Goal: Task Accomplishment & Management: Use online tool/utility

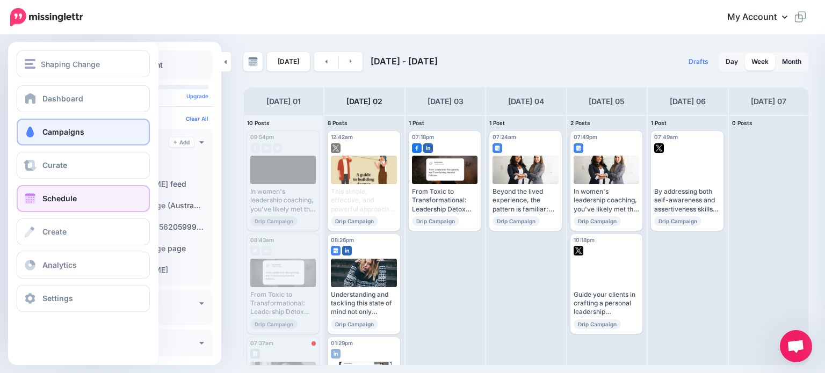
click at [65, 134] on span "Campaigns" at bounding box center [63, 131] width 42 height 9
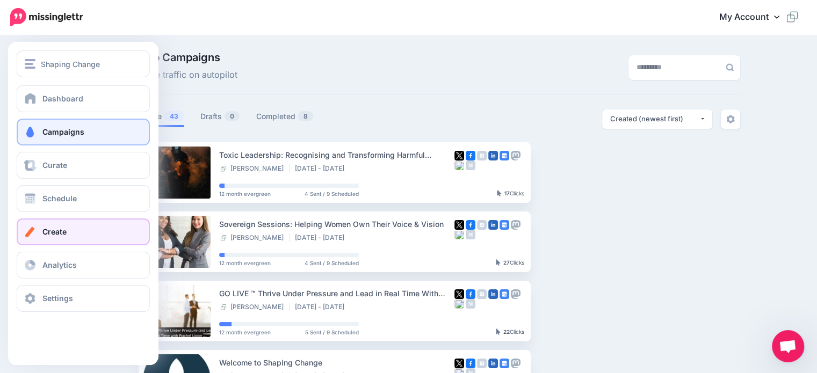
click at [53, 228] on span "Create" at bounding box center [54, 231] width 24 height 9
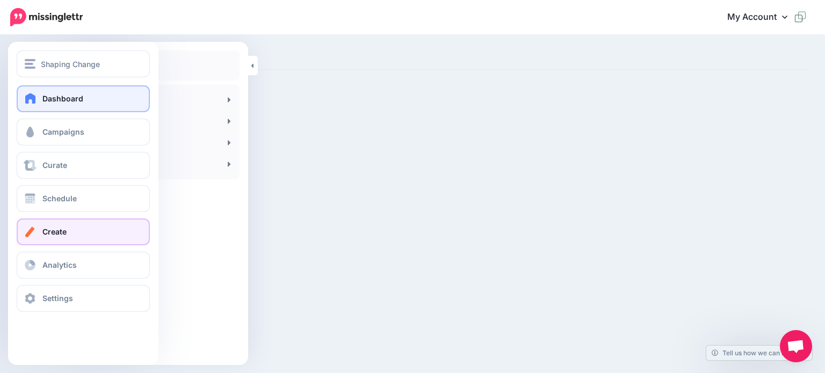
click at [63, 99] on span "Dashboard" at bounding box center [62, 98] width 41 height 9
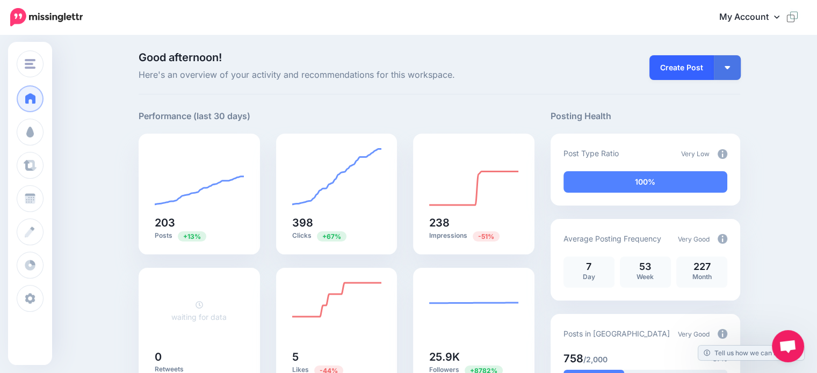
click at [679, 68] on link "Create Post" at bounding box center [681, 67] width 64 height 25
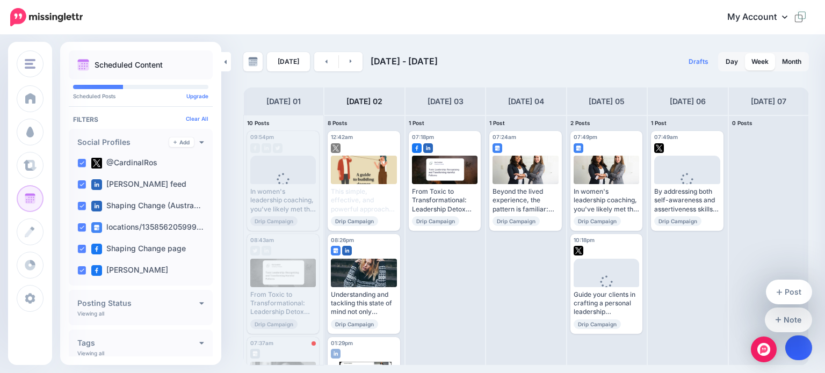
click at [797, 346] on icon at bounding box center [799, 348] width 6 height 8
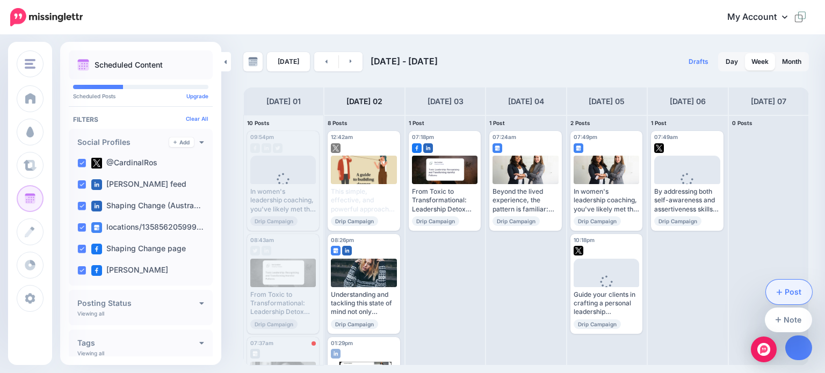
click at [798, 291] on link "Post" at bounding box center [789, 292] width 47 height 25
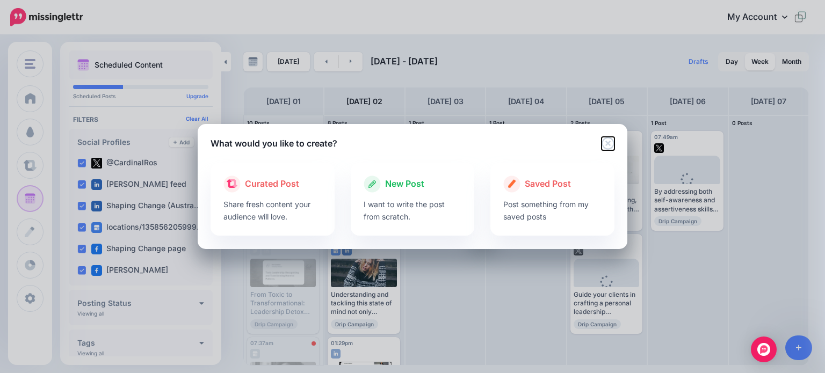
click at [612, 143] on icon "Close" at bounding box center [608, 143] width 13 height 13
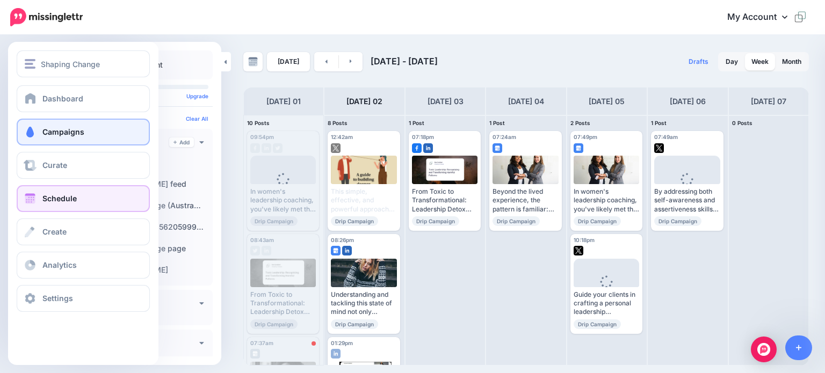
click at [62, 133] on span "Campaigns" at bounding box center [63, 131] width 42 height 9
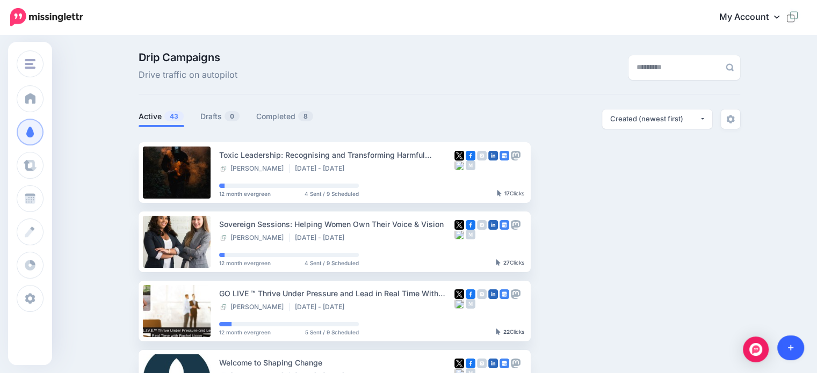
click at [785, 343] on link at bounding box center [790, 348] width 27 height 25
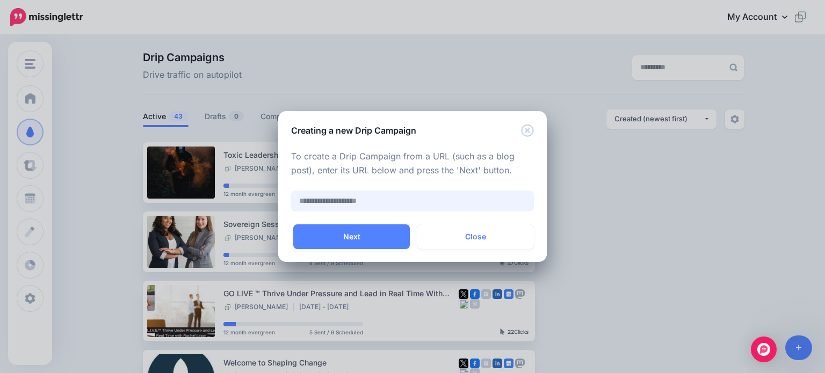
paste input "**********"
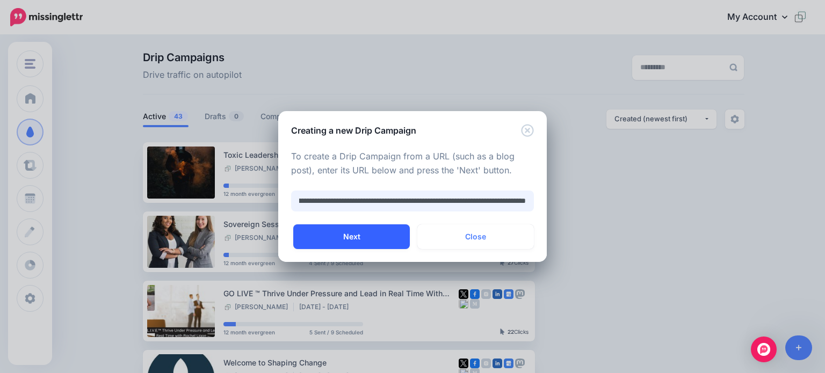
type input "**********"
click at [348, 237] on button "Next" at bounding box center [351, 237] width 117 height 25
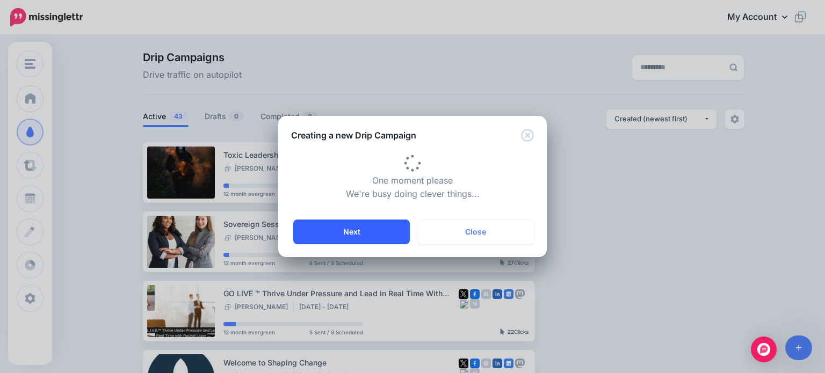
type input "**********"
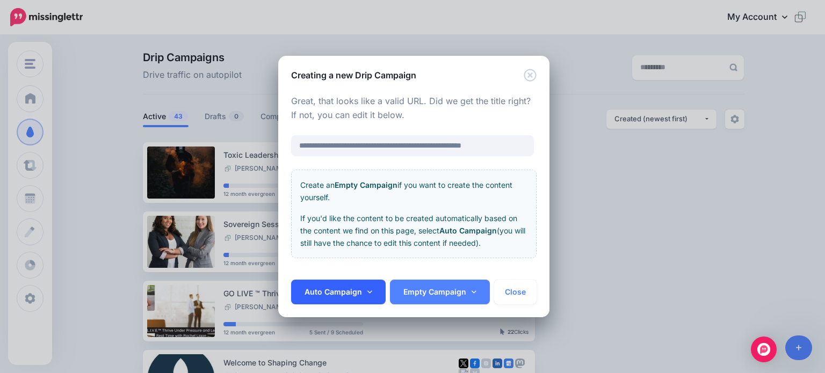
click at [330, 295] on link "Auto Campaign" at bounding box center [338, 292] width 95 height 25
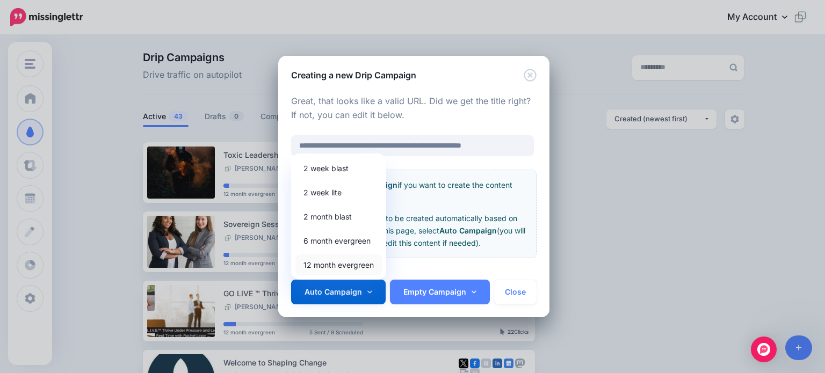
click at [326, 262] on link "12 month evergreen" at bounding box center [338, 265] width 86 height 21
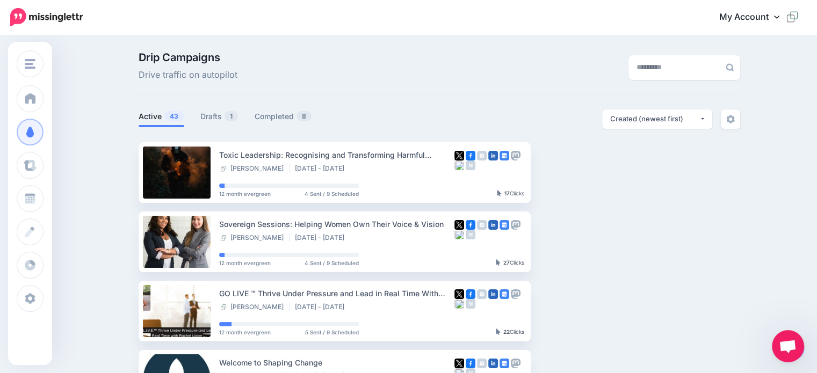
drag, startPoint x: 213, startPoint y: 118, endPoint x: 261, endPoint y: 104, distance: 49.7
click at [214, 118] on link "Drafts 1" at bounding box center [219, 116] width 38 height 13
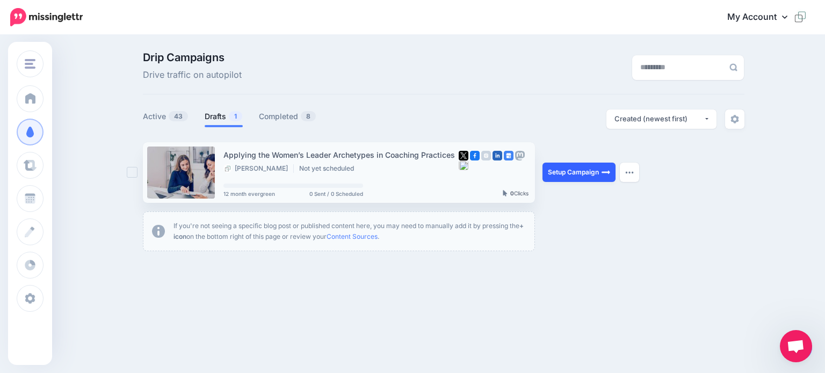
click at [560, 174] on link "Setup Campaign" at bounding box center [579, 172] width 73 height 19
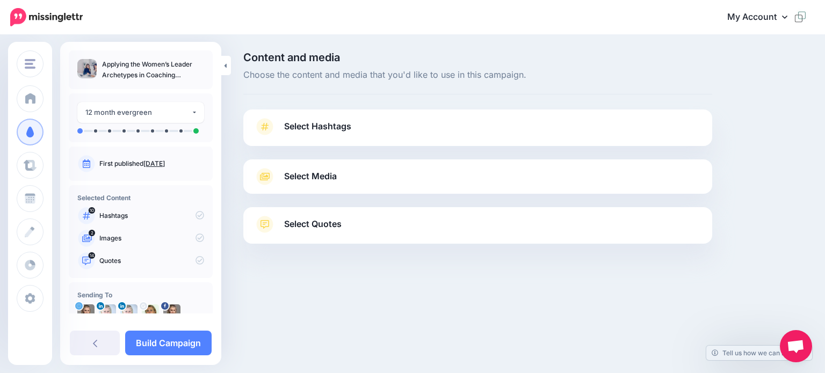
click at [319, 125] on span "Select Hashtags" at bounding box center [317, 126] width 67 height 15
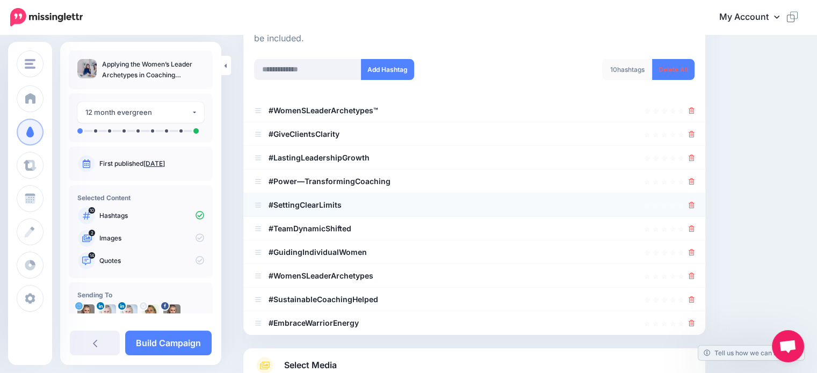
scroll to position [161, 0]
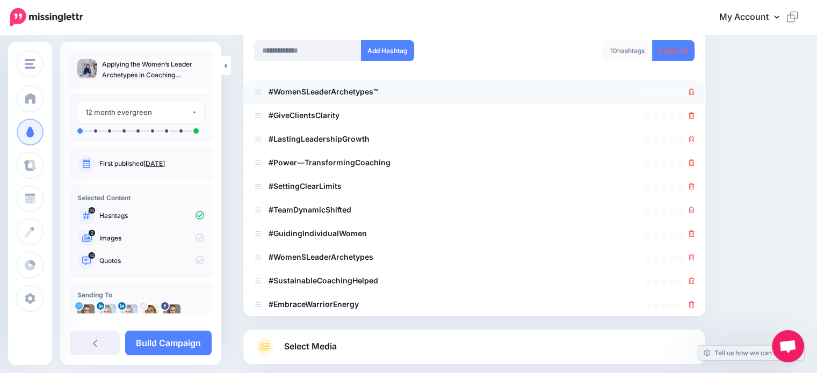
click at [305, 91] on b "#WomenSLeaderArchetypes™" at bounding box center [324, 91] width 110 height 9
click at [305, 90] on b "#WomenSLeaderArchetypes™" at bounding box center [324, 91] width 110 height 9
click at [303, 90] on b "#WomenSLeaderArchetypes™" at bounding box center [324, 91] width 110 height 9
click at [277, 94] on b "#WomenSLeaderArchetypes™" at bounding box center [324, 91] width 110 height 9
click at [302, 88] on b "#WomenSLeaderArchetypes™" at bounding box center [324, 91] width 110 height 9
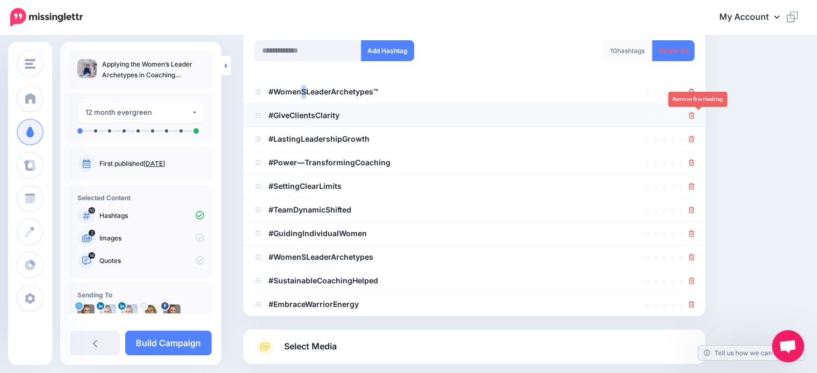
click at [695, 113] on icon at bounding box center [692, 115] width 6 height 6
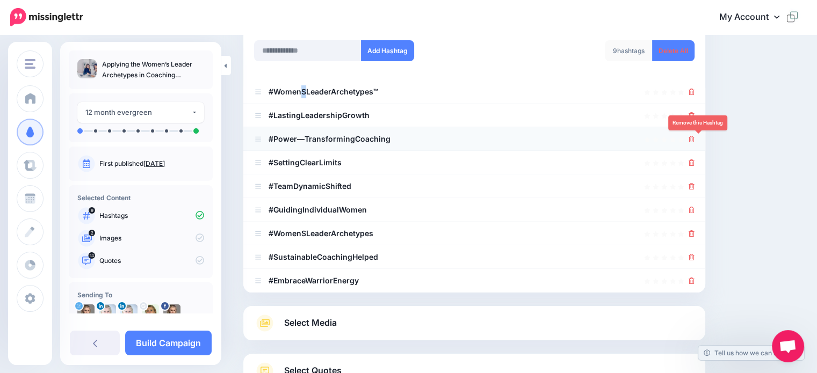
click at [695, 140] on icon at bounding box center [692, 139] width 6 height 6
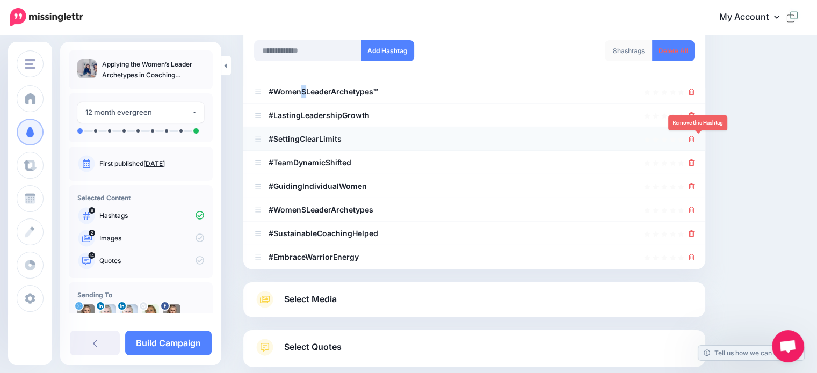
click at [695, 140] on icon at bounding box center [692, 139] width 6 height 6
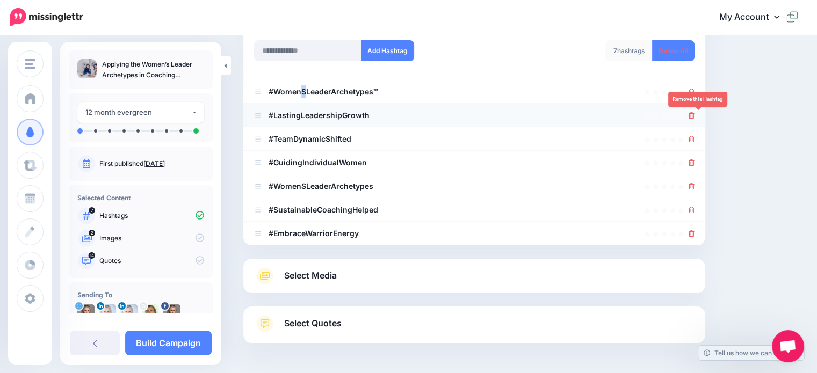
click at [695, 114] on icon at bounding box center [692, 115] width 6 height 6
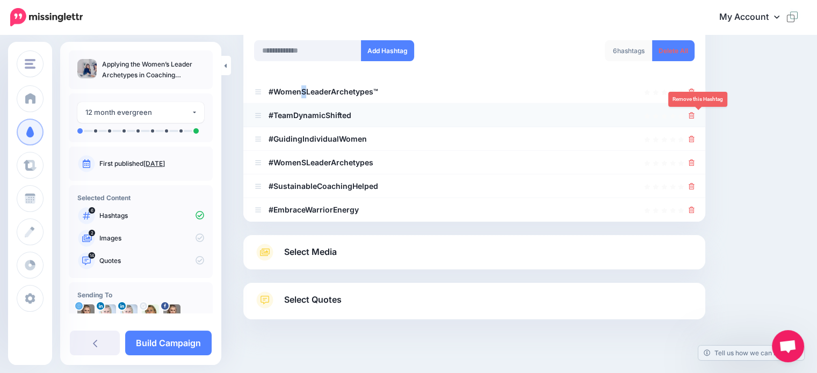
click at [695, 115] on icon at bounding box center [692, 115] width 6 height 6
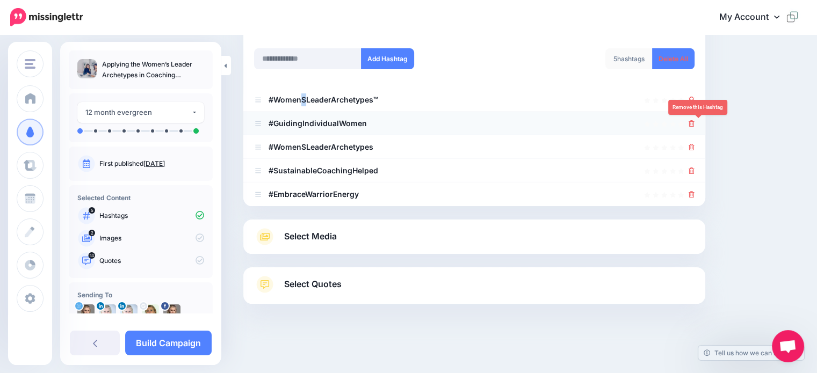
click at [695, 122] on icon at bounding box center [692, 123] width 6 height 6
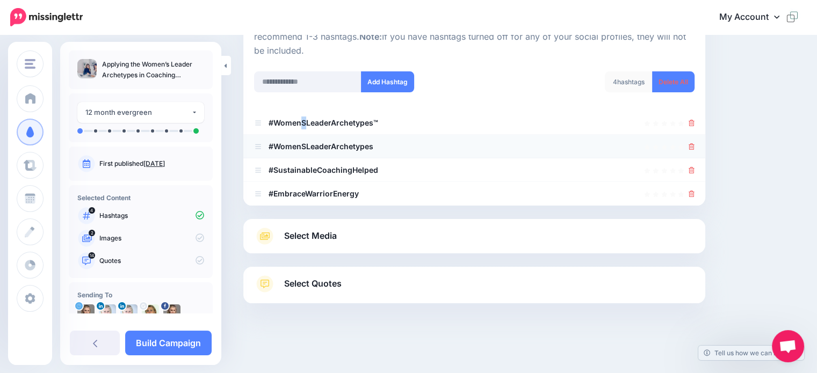
scroll to position [129, 0]
click at [695, 145] on icon at bounding box center [692, 147] width 6 height 6
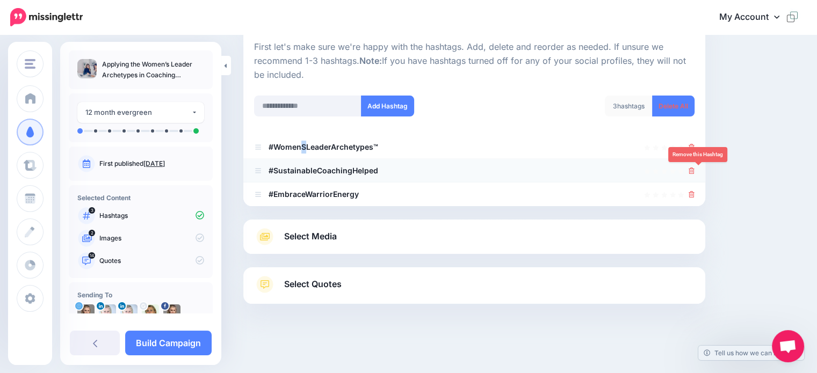
click at [695, 168] on icon at bounding box center [692, 171] width 6 height 6
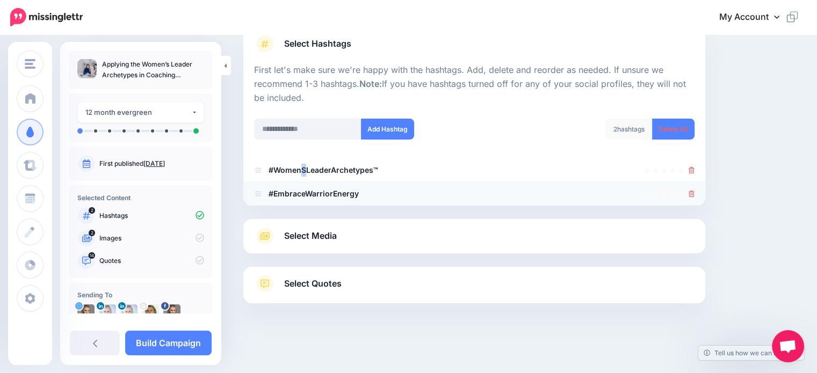
scroll to position [82, 0]
click at [695, 192] on icon at bounding box center [692, 194] width 6 height 6
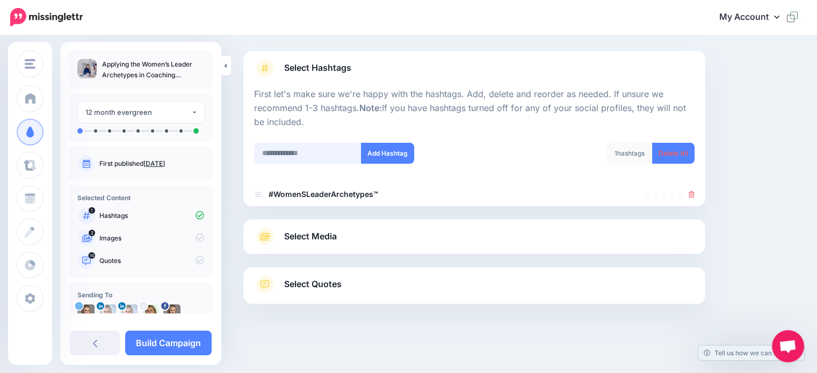
click at [288, 156] on input "text" at bounding box center [307, 153] width 107 height 21
type input "**********"
click at [380, 154] on button "Add Hashtag" at bounding box center [387, 153] width 53 height 21
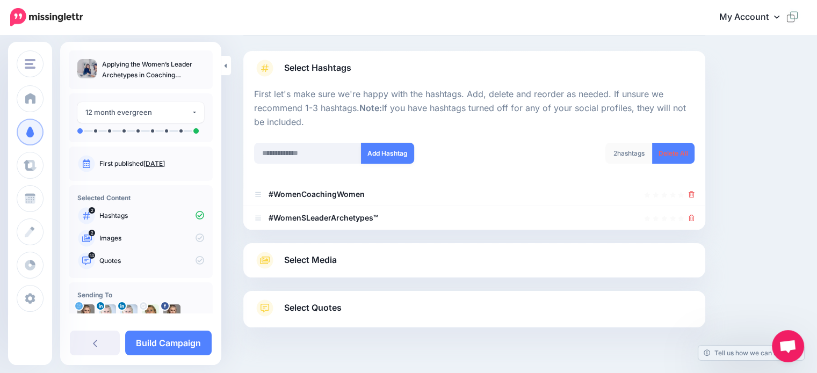
scroll to position [82, 0]
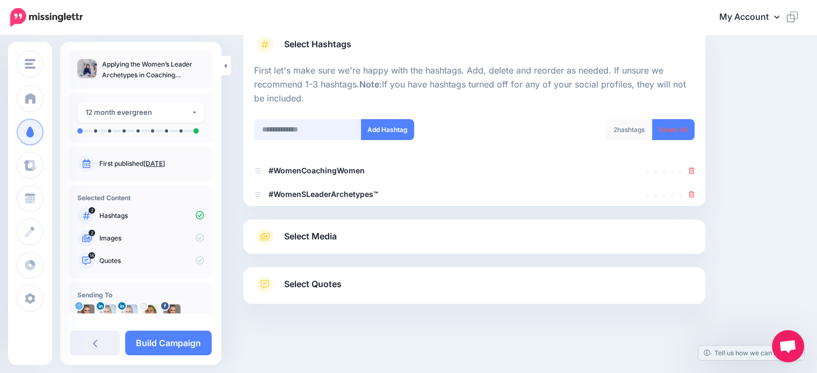
click at [296, 131] on input "text" at bounding box center [307, 129] width 107 height 21
type input "**********"
click at [393, 128] on button "Add Hashtag" at bounding box center [387, 129] width 53 height 21
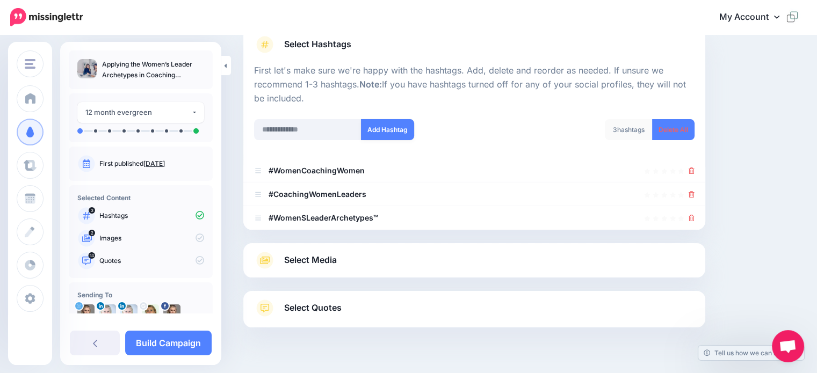
scroll to position [106, 0]
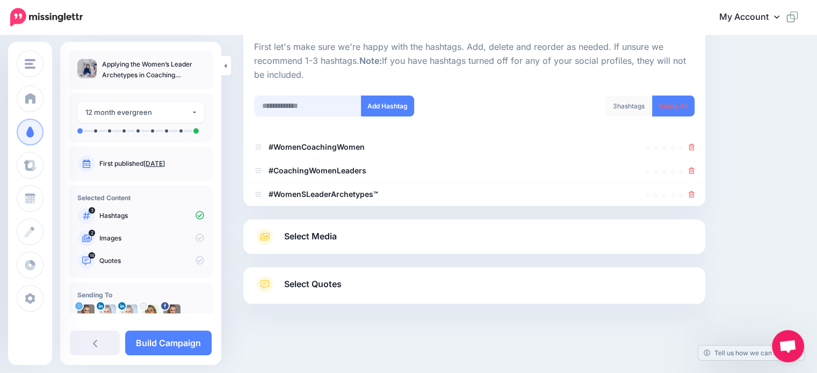
click at [288, 109] on input "text" at bounding box center [307, 106] width 107 height 21
type input "**********"
click at [385, 108] on button "Add Hashtag" at bounding box center [387, 106] width 53 height 21
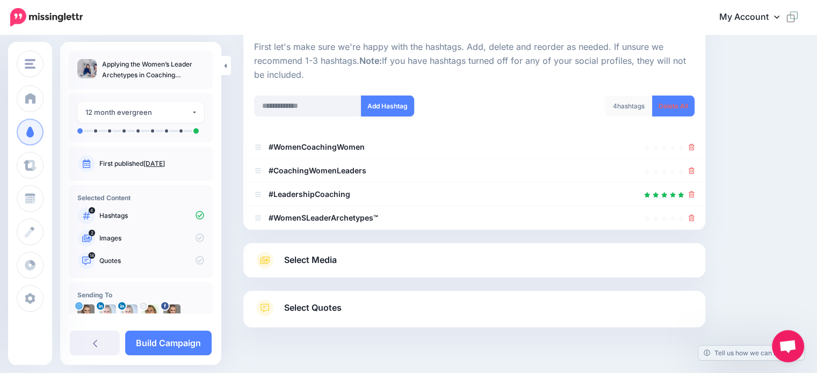
scroll to position [129, 0]
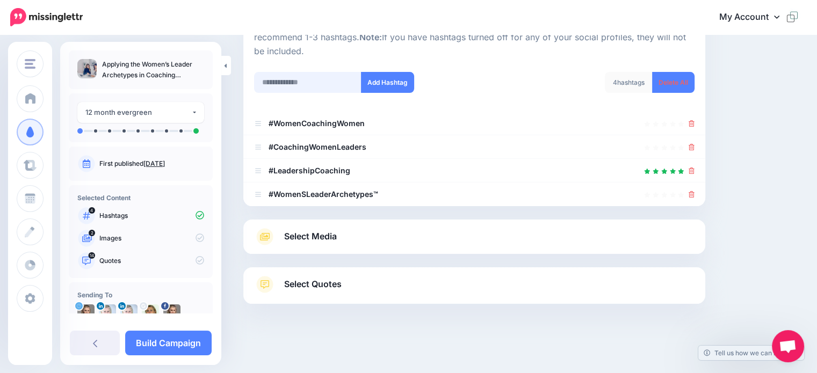
click at [277, 83] on input "text" at bounding box center [307, 82] width 107 height 21
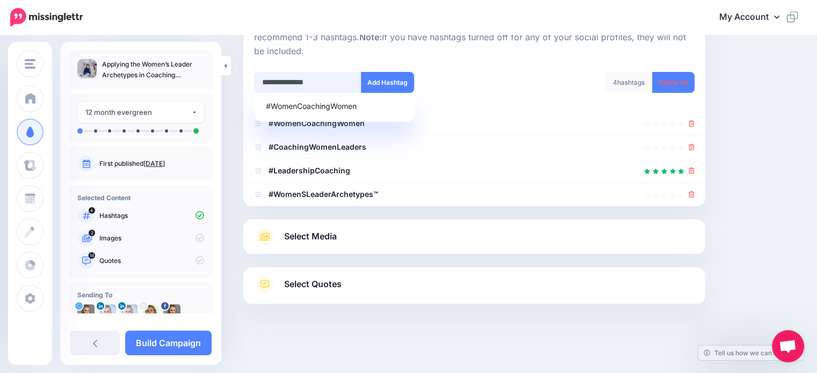
type input "**********"
click at [380, 80] on button "Add Hashtag" at bounding box center [387, 82] width 53 height 21
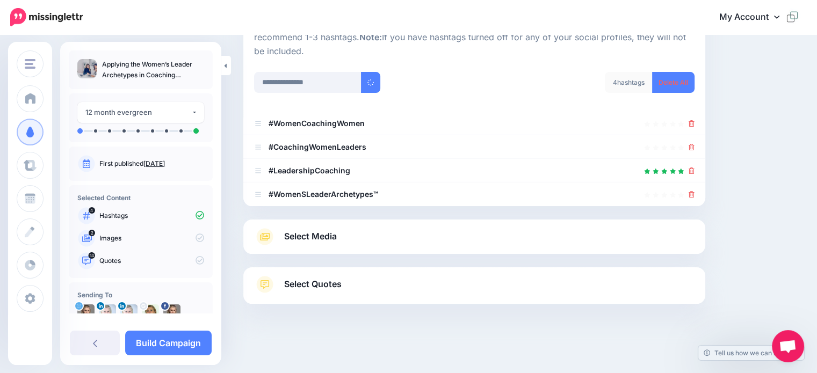
click at [298, 236] on span "Select Media" at bounding box center [310, 236] width 53 height 15
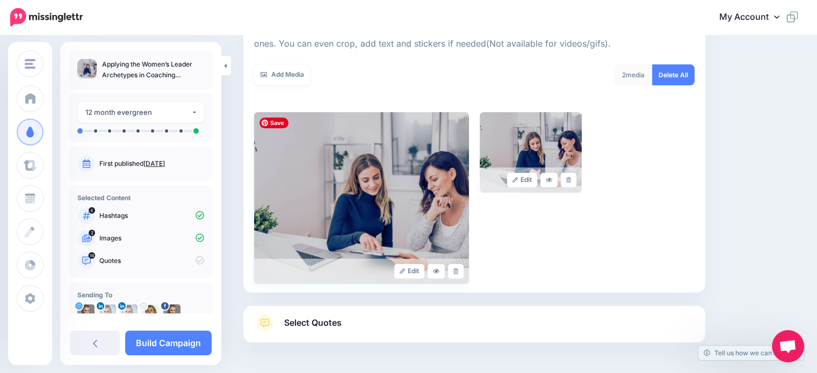
scroll to position [206, 0]
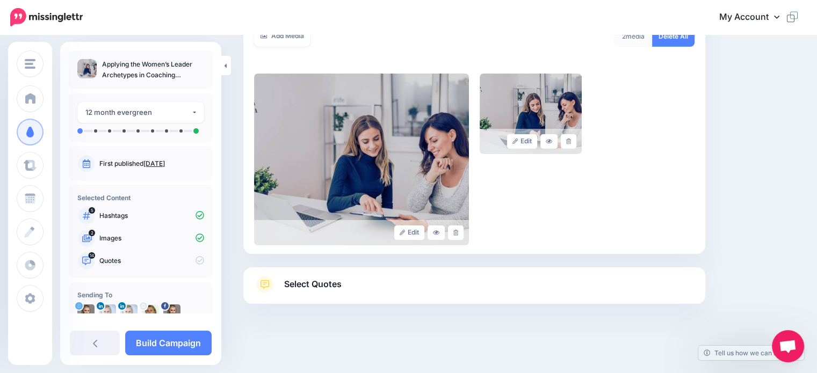
click at [335, 286] on span "Select Quotes" at bounding box center [312, 284] width 57 height 15
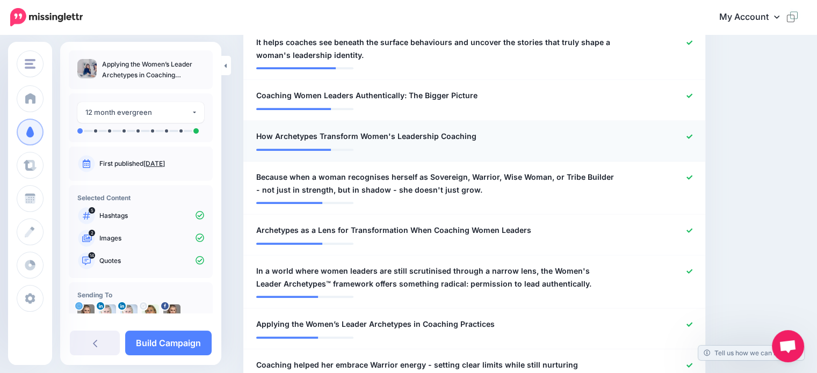
scroll to position [471, 0]
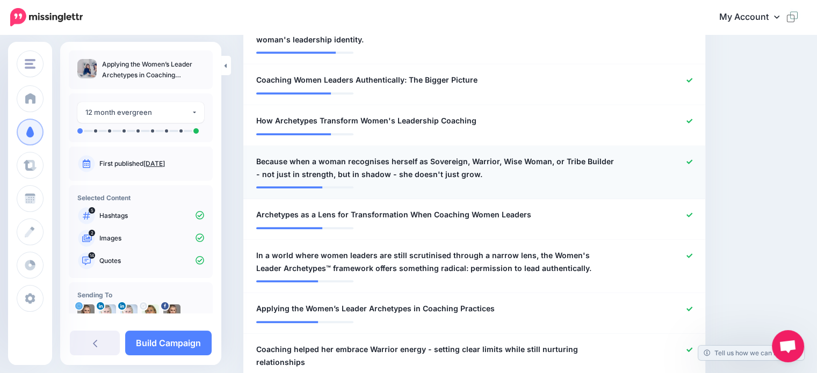
click at [465, 173] on span "Because when a woman recognises herself as Sovereign, Warrior, Wise Woman, or T…" at bounding box center [436, 168] width 361 height 26
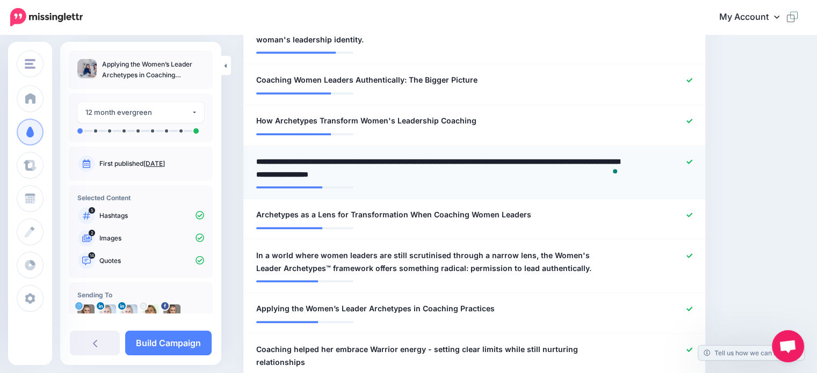
click at [469, 172] on textarea "**********" at bounding box center [439, 168] width 366 height 26
type textarea "**********"
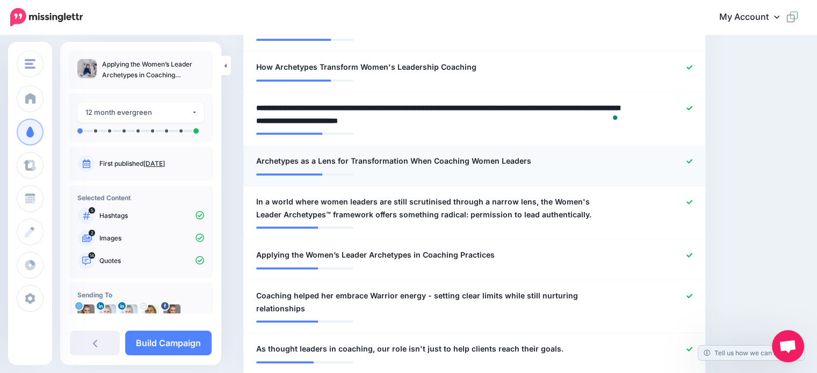
scroll to position [578, 0]
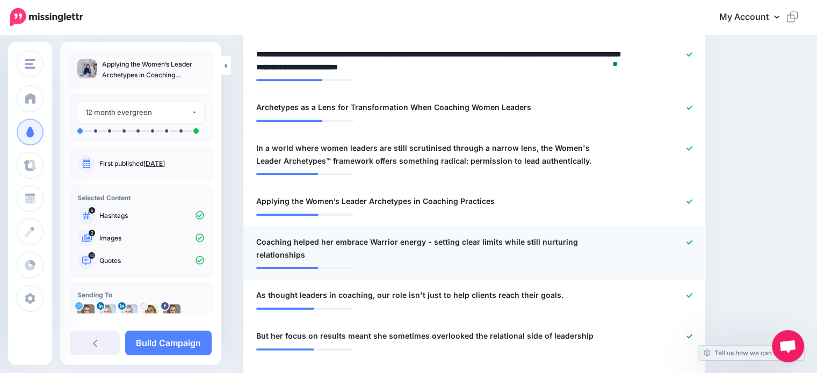
click at [692, 242] on icon at bounding box center [690, 242] width 6 height 4
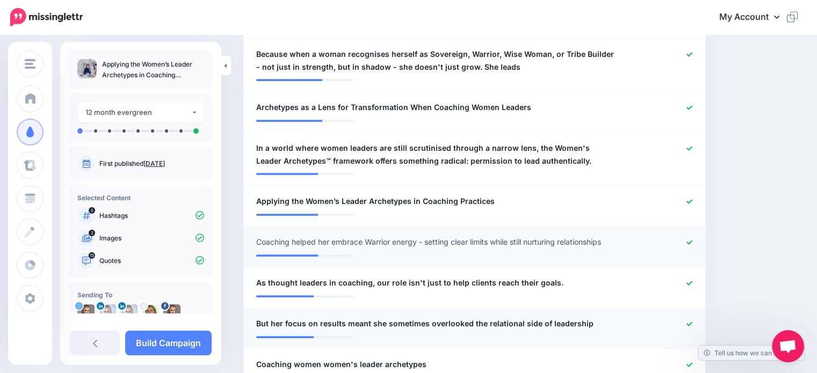
click at [692, 322] on icon at bounding box center [690, 324] width 6 height 6
click at [692, 281] on icon at bounding box center [690, 283] width 6 height 6
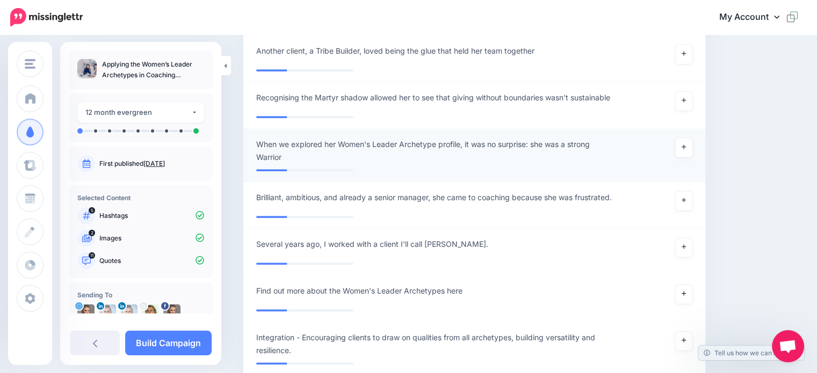
scroll to position [1169, 0]
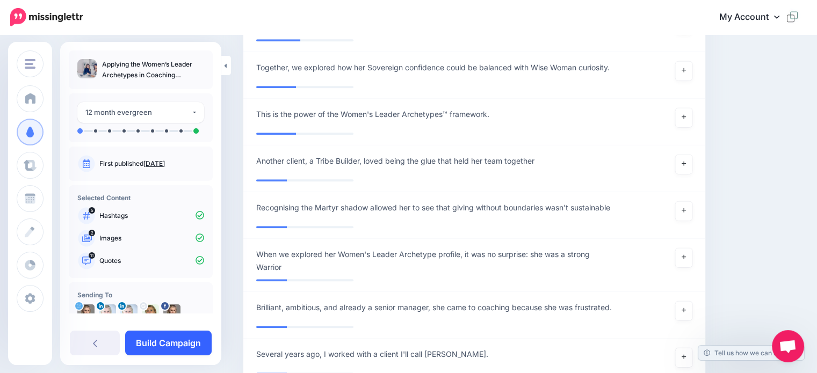
click at [173, 348] on link "Build Campaign" at bounding box center [168, 343] width 86 height 25
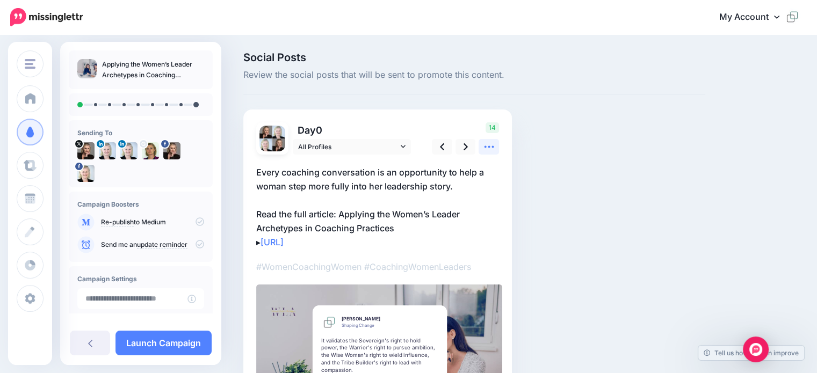
click at [492, 147] on icon at bounding box center [489, 147] width 10 height 2
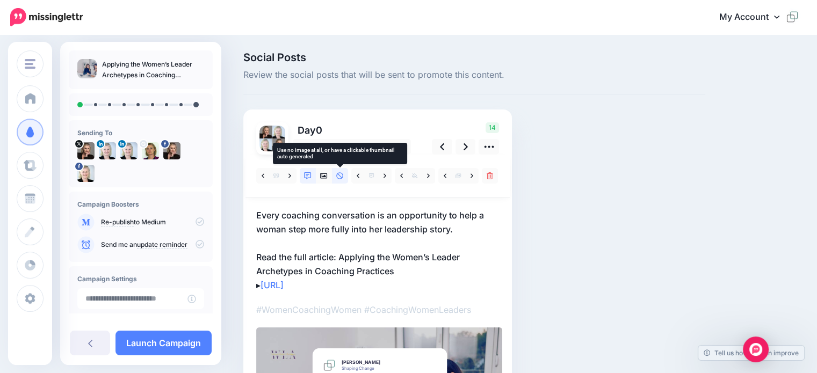
click at [338, 175] on icon at bounding box center [339, 175] width 7 height 7
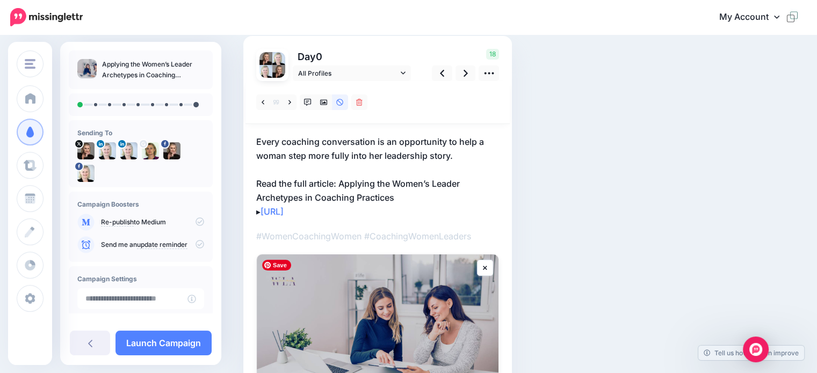
scroll to position [54, 0]
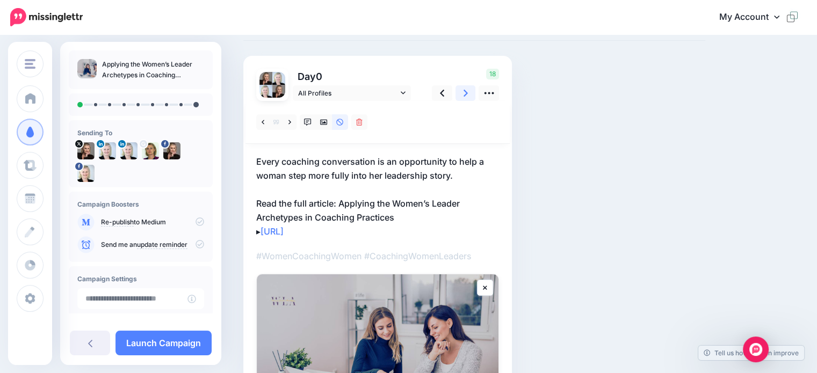
click at [461, 94] on link at bounding box center [466, 93] width 20 height 16
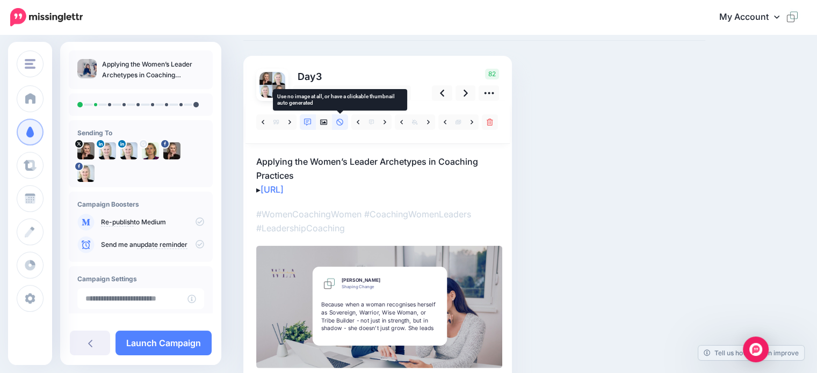
click at [340, 121] on icon at bounding box center [340, 123] width 8 height 8
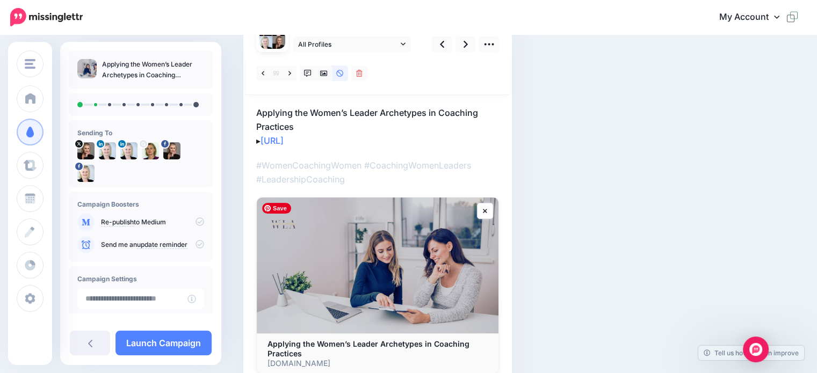
scroll to position [0, 0]
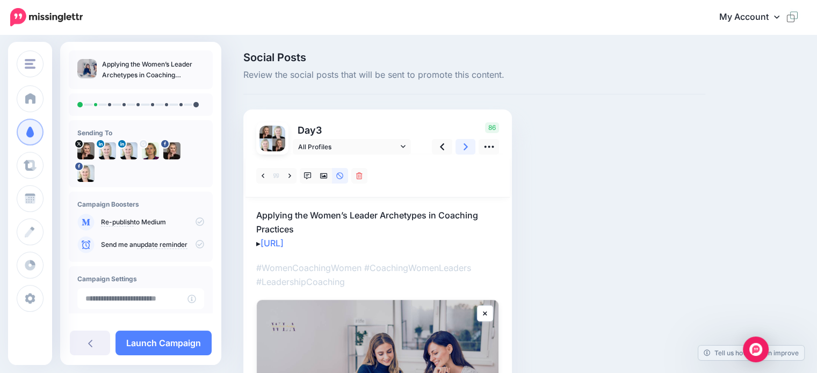
click at [464, 147] on icon at bounding box center [466, 146] width 4 height 11
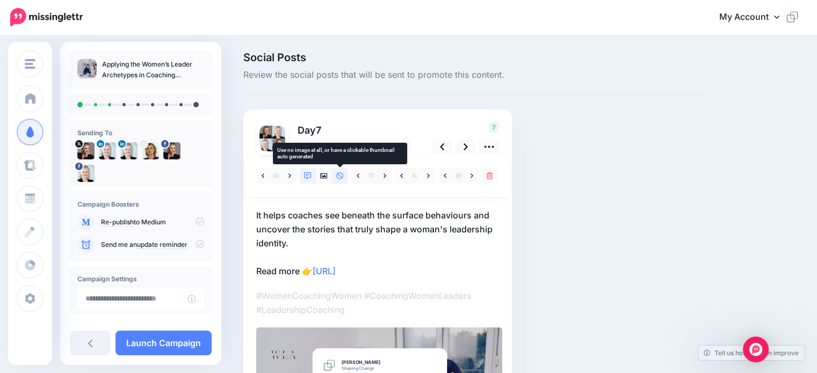
click at [341, 178] on icon at bounding box center [340, 176] width 8 height 8
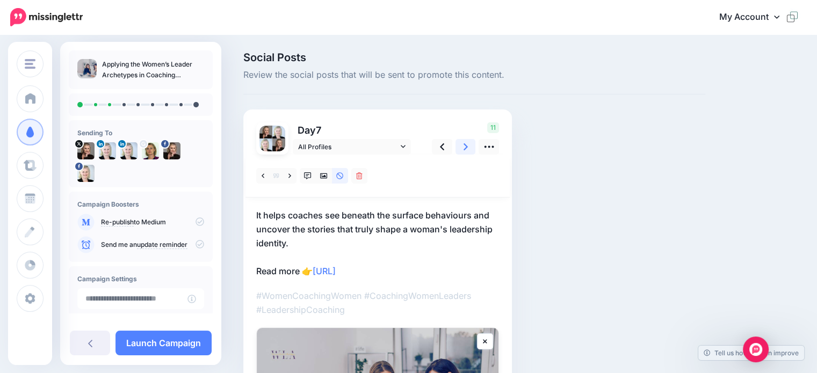
click at [465, 147] on icon at bounding box center [466, 146] width 4 height 11
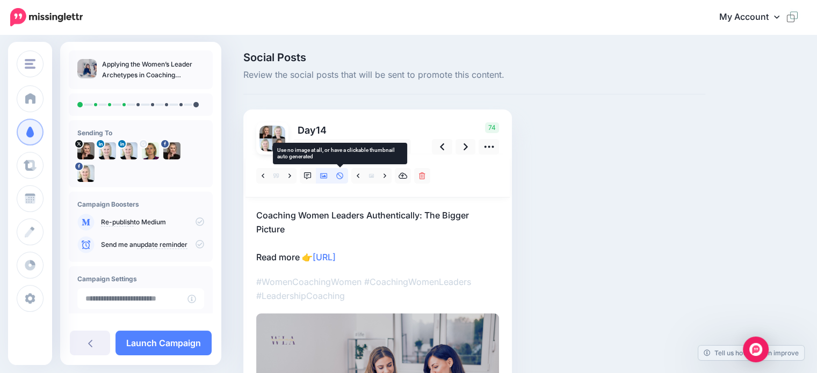
click at [340, 177] on icon at bounding box center [340, 176] width 8 height 8
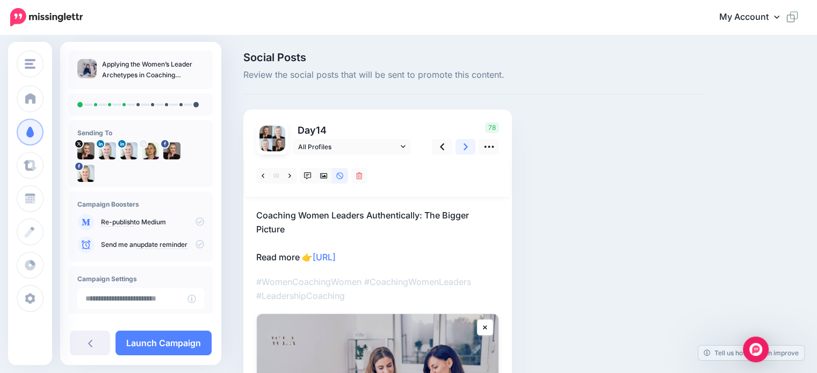
click at [464, 148] on icon at bounding box center [466, 146] width 4 height 7
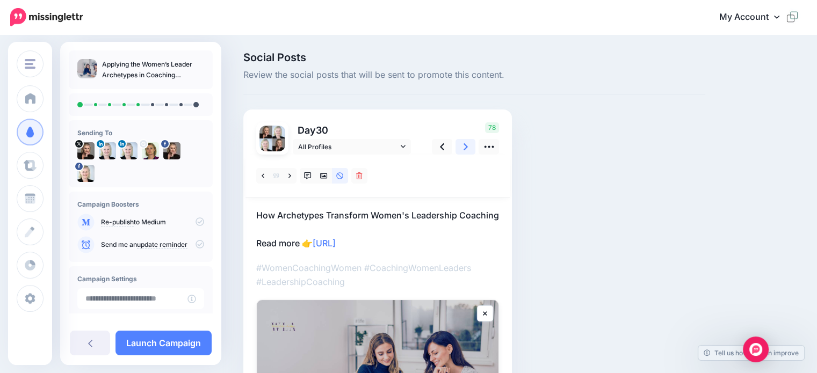
click at [468, 147] on link at bounding box center [466, 147] width 20 height 16
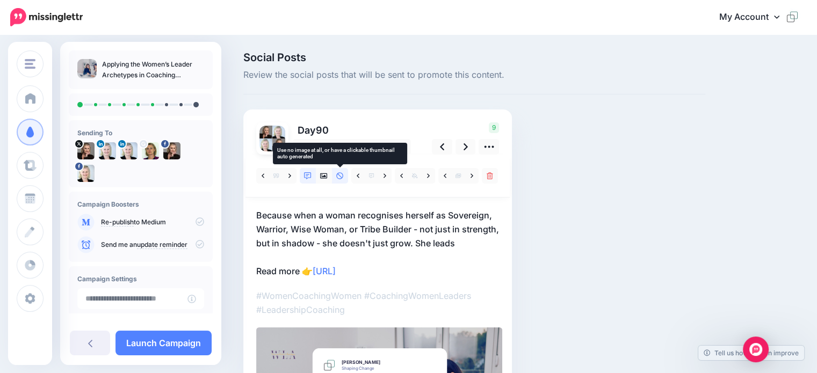
click at [340, 176] on icon at bounding box center [340, 176] width 8 height 8
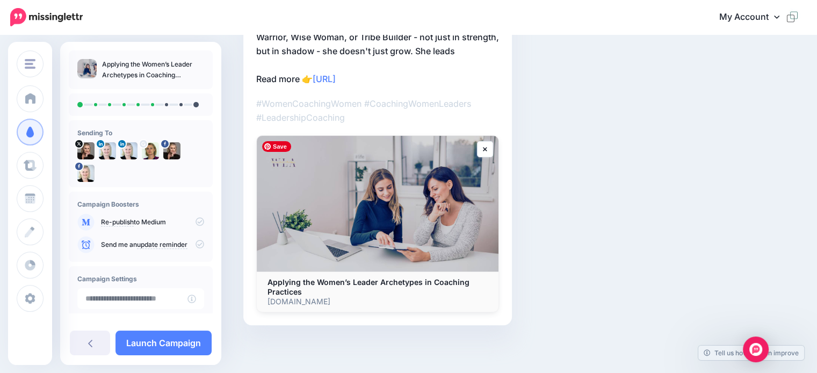
scroll to position [31, 0]
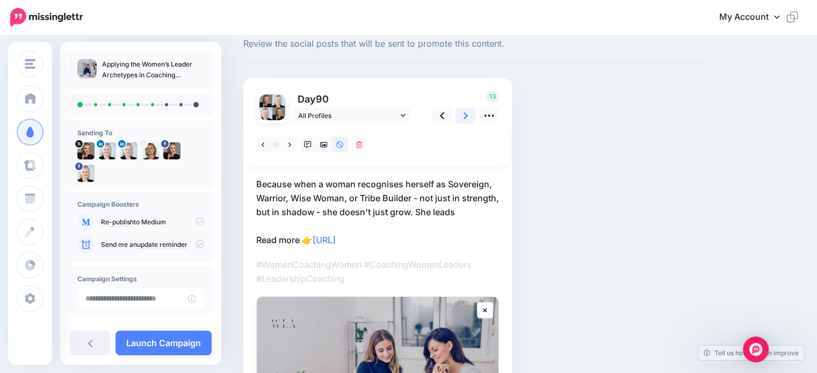
click at [465, 117] on icon at bounding box center [466, 115] width 4 height 7
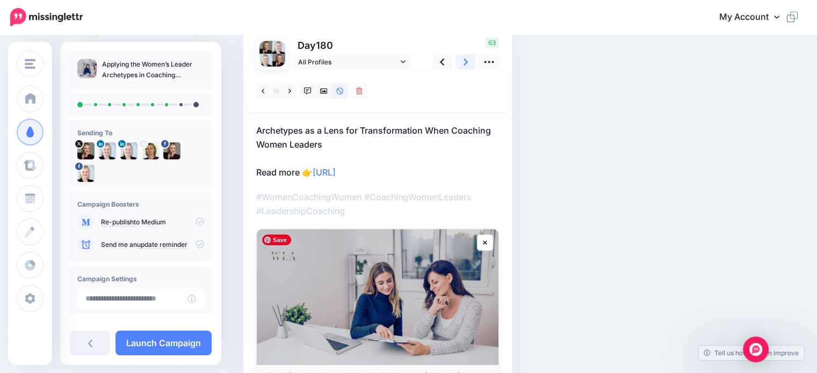
scroll to position [17, 0]
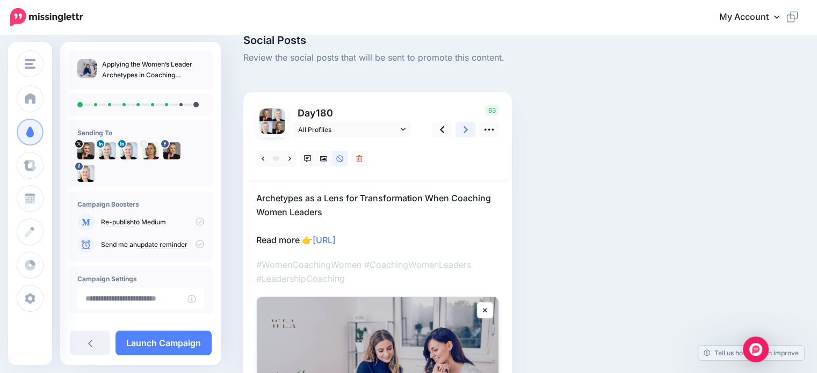
click at [465, 127] on icon at bounding box center [466, 129] width 4 height 7
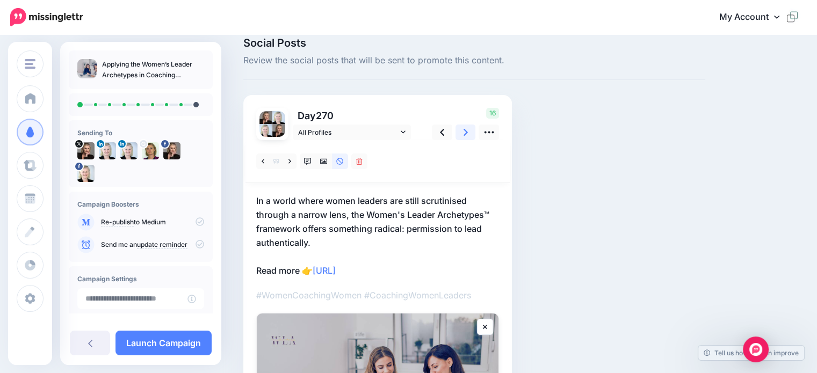
scroll to position [0, 0]
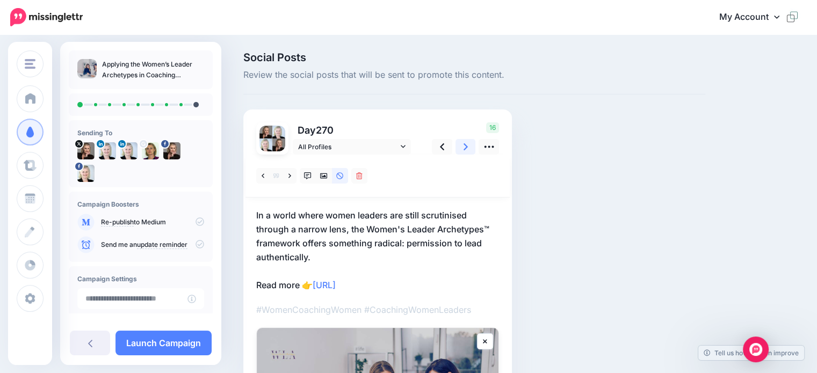
click at [468, 146] on link at bounding box center [466, 147] width 20 height 16
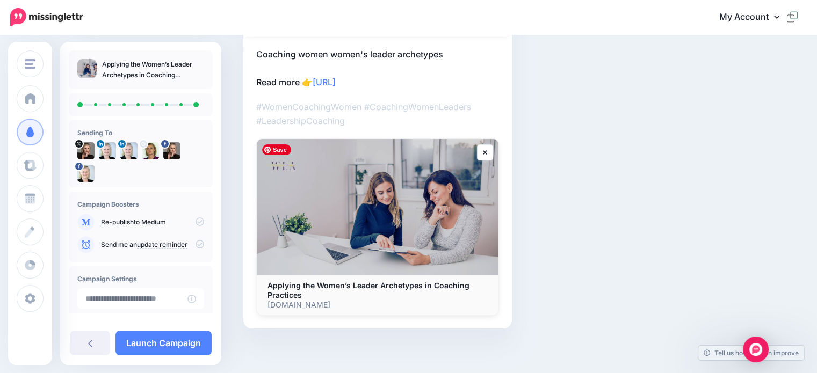
scroll to position [54, 0]
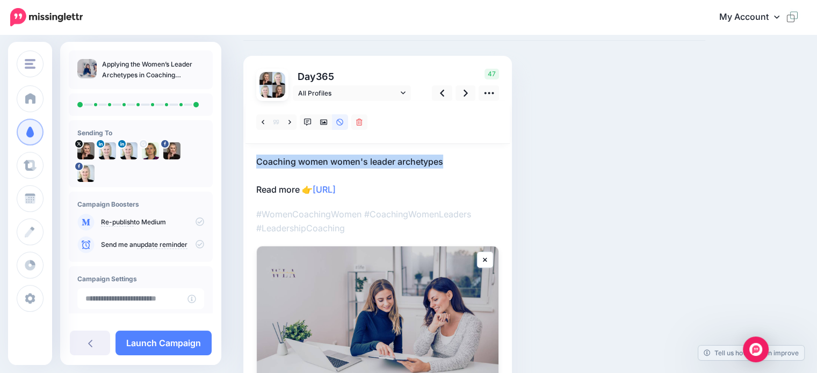
drag, startPoint x: 255, startPoint y: 157, endPoint x: 445, endPoint y: 158, distance: 190.7
click at [445, 158] on div "Day 365 All Profiles" at bounding box center [377, 246] width 269 height 380
click at [490, 92] on icon at bounding box center [489, 93] width 10 height 2
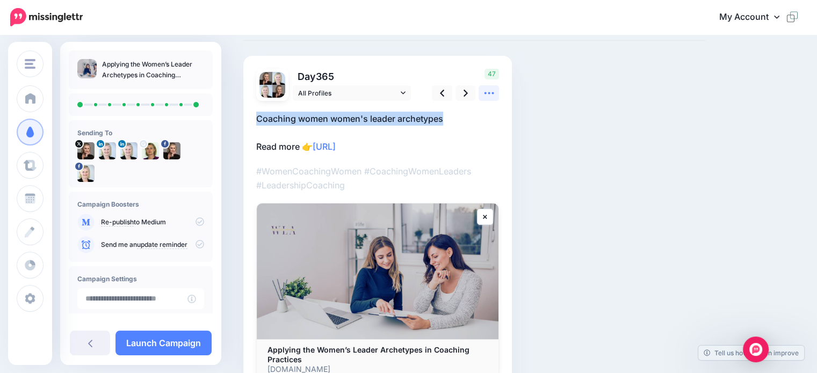
click at [488, 92] on icon at bounding box center [489, 93] width 10 height 2
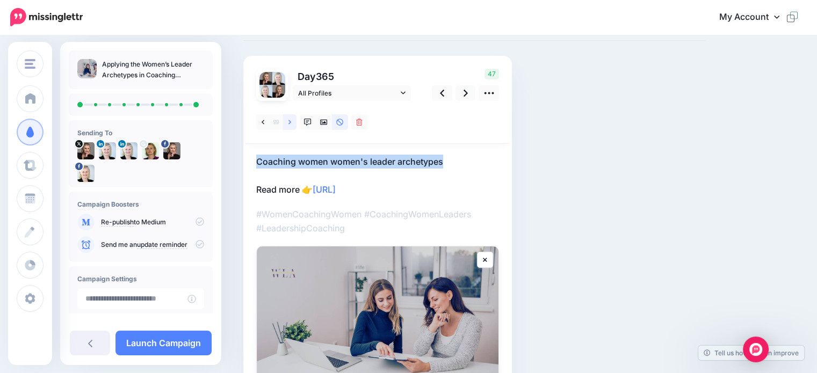
click at [288, 121] on icon at bounding box center [289, 123] width 3 height 8
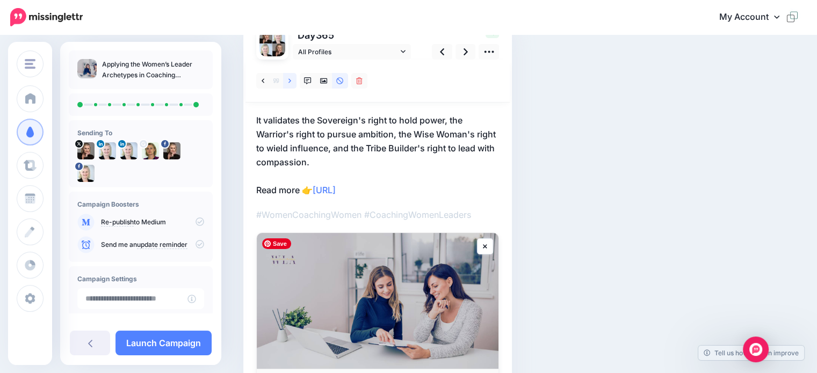
scroll to position [31, 0]
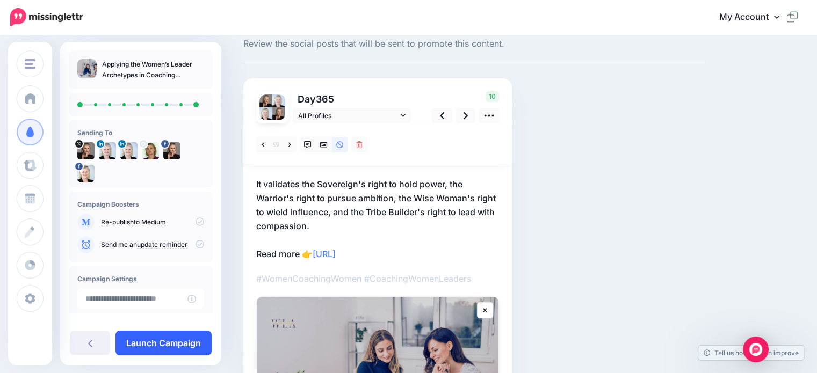
click at [172, 339] on link "Launch Campaign" at bounding box center [163, 343] width 96 height 25
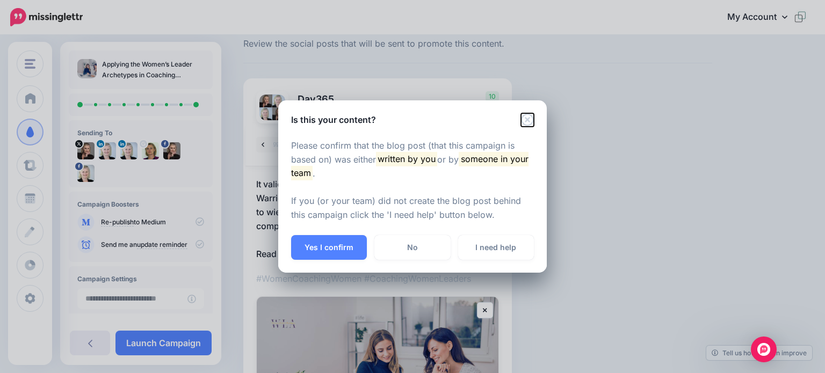
click at [526, 120] on icon "Close" at bounding box center [527, 119] width 13 height 13
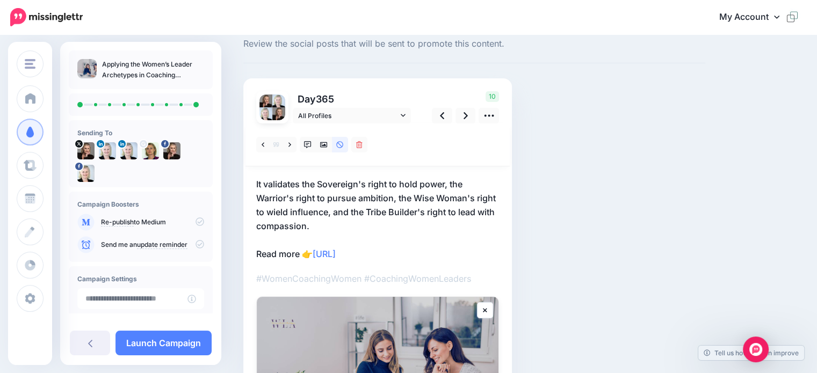
click at [196, 242] on icon at bounding box center [200, 244] width 9 height 9
click at [196, 244] on icon at bounding box center [200, 244] width 9 height 9
click at [168, 342] on link "Launch Campaign" at bounding box center [163, 343] width 96 height 25
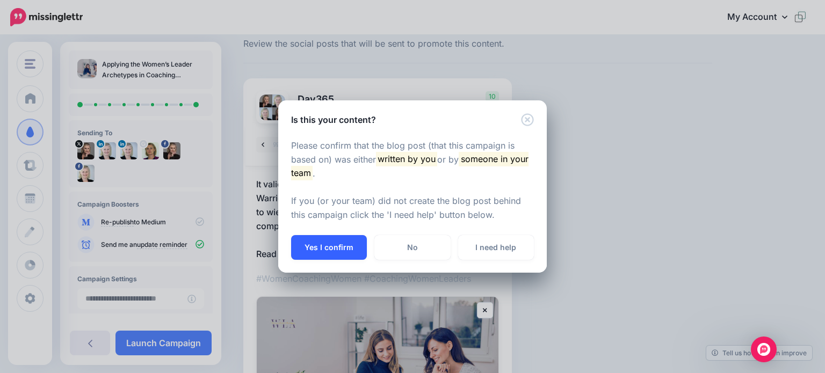
click at [316, 250] on button "Yes I confirm" at bounding box center [329, 247] width 76 height 25
